Goal: Information Seeking & Learning: Learn about a topic

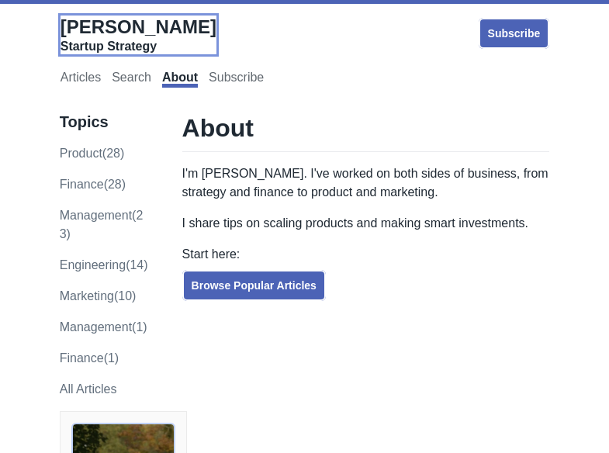
click at [96, 35] on span "[PERSON_NAME]" at bounding box center [138, 26] width 156 height 21
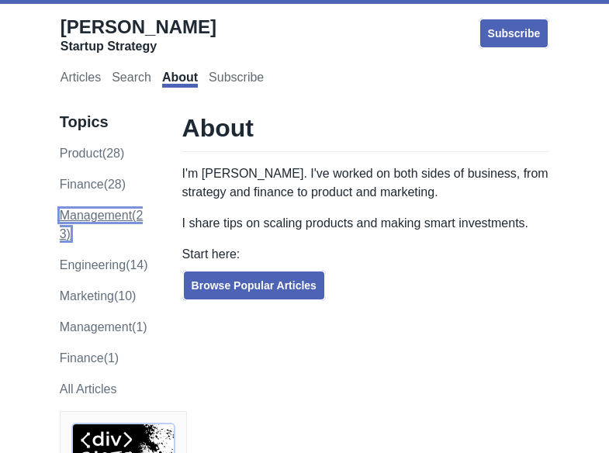
click at [60, 209] on link "management (23)" at bounding box center [102, 225] width 84 height 32
